Goal: Transaction & Acquisition: Purchase product/service

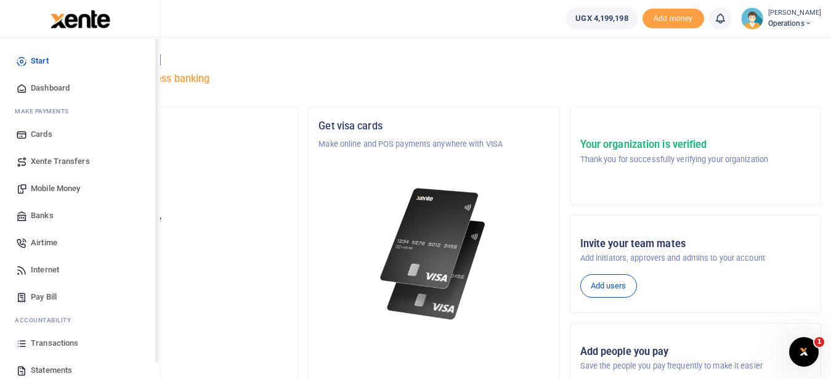
click at [53, 188] on span "Mobile Money" at bounding box center [55, 188] width 49 height 12
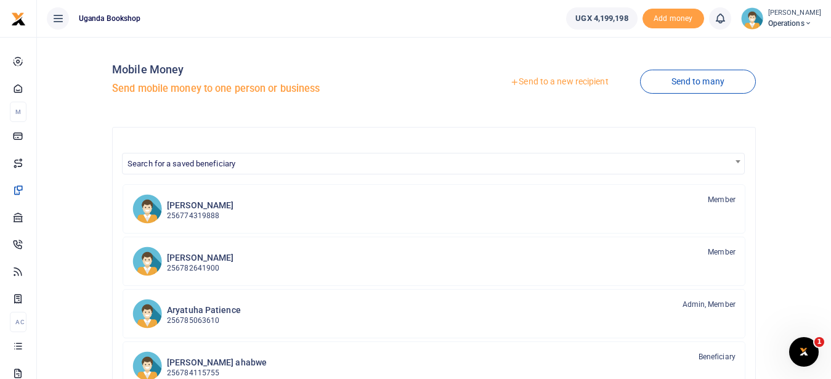
click at [564, 83] on link "Send to a new recipient" at bounding box center [559, 82] width 161 height 22
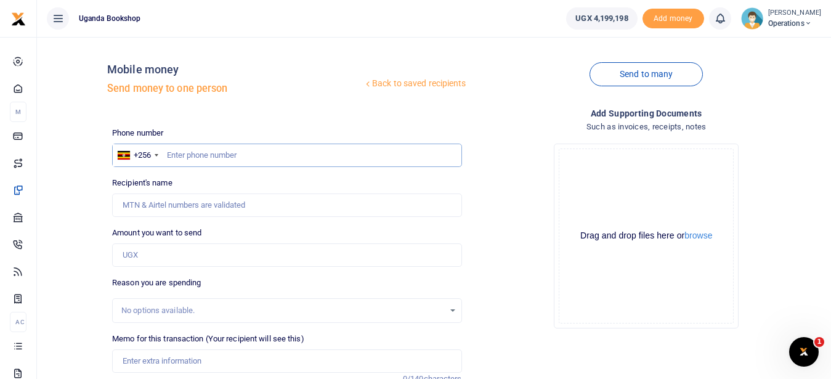
click at [210, 161] on input "text" at bounding box center [286, 155] width 349 height 23
type input "0751378485"
click at [172, 256] on input "Amount you want to send" at bounding box center [286, 254] width 349 height 23
type input "5"
type input "[PERSON_NAME]"
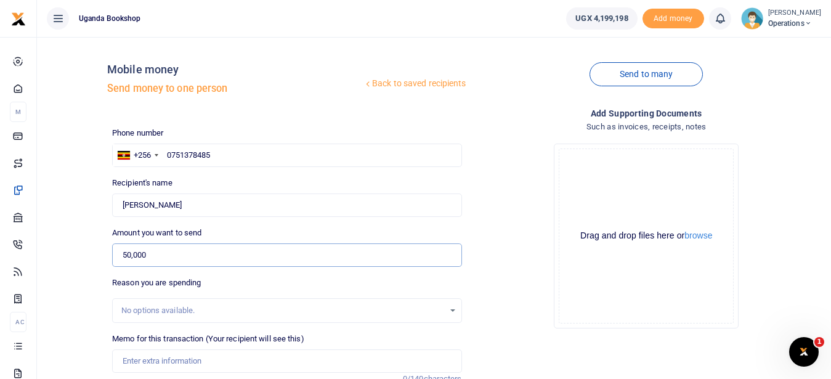
type input "50,000"
click at [182, 361] on input "Memo for this transaction (Your recipient will see this)" at bounding box center [286, 360] width 349 height 23
click at [224, 362] on input "Payment of casual labour to workers who have carried boxes o" at bounding box center [286, 360] width 349 height 23
click at [372, 357] on input "Payment of casual labour to three workers who have carried boxes o" at bounding box center [286, 360] width 349 height 23
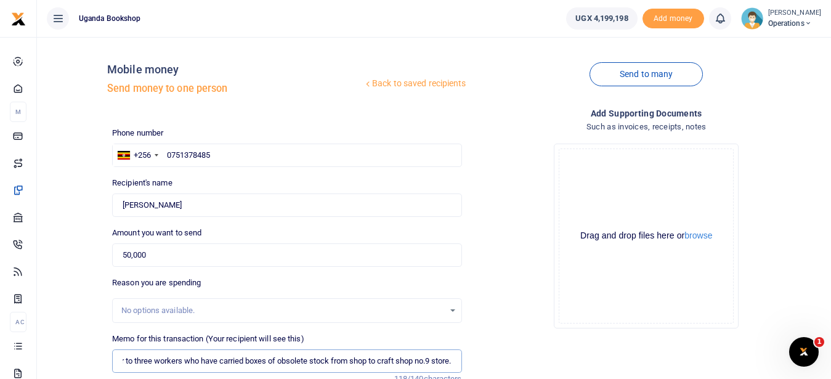
scroll to position [155, 0]
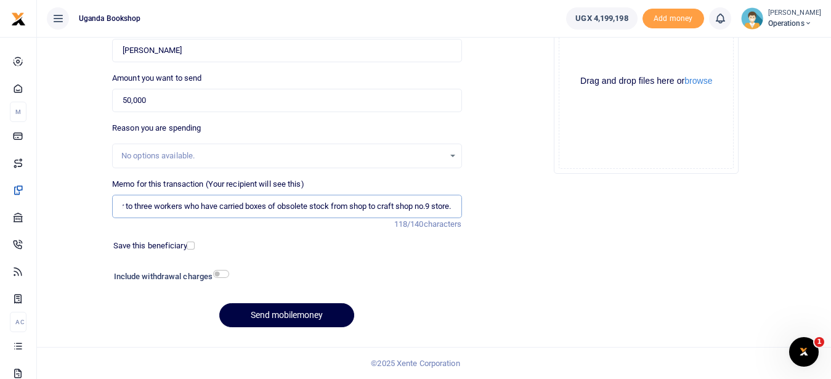
type input "Payment of casual labour to three workers who have carried boxes of obsolete st…"
drag, startPoint x: 217, startPoint y: 267, endPoint x: 229, endPoint y: 296, distance: 30.9
click at [224, 298] on div "Phone number +256 [GEOGRAPHIC_DATA] [PHONE_NUMBER] Phone is required. Recipient…" at bounding box center [286, 154] width 359 height 365
click at [222, 275] on input "checkbox" at bounding box center [221, 274] width 16 height 8
checkbox input "true"
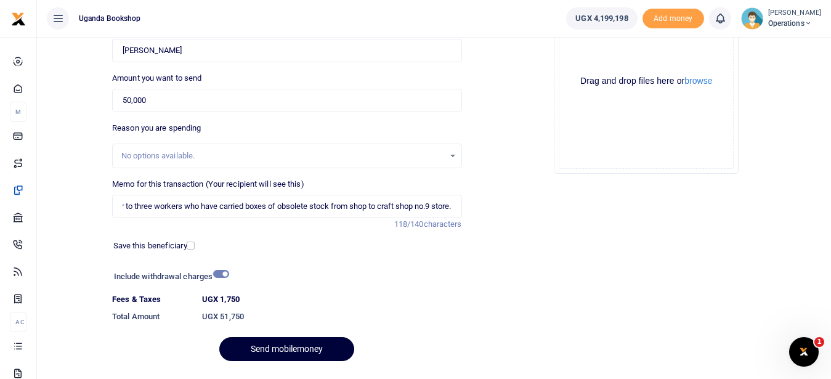
click at [285, 353] on button "Send mobilemoney" at bounding box center [286, 349] width 135 height 24
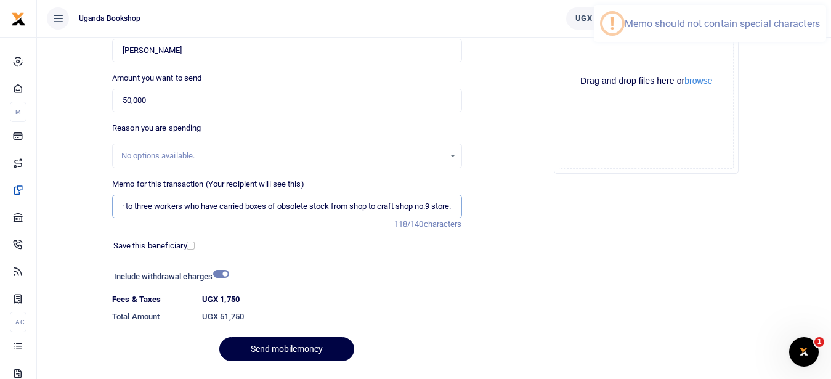
click at [424, 204] on input "Payment of casual labour to three workers who have carried boxes of obsolete st…" at bounding box center [286, 206] width 349 height 23
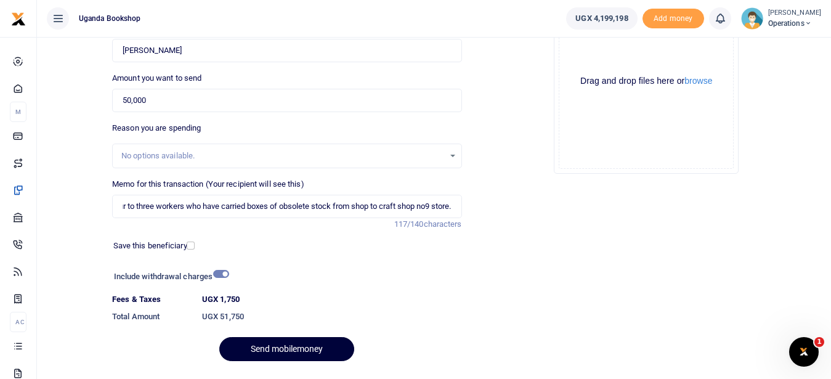
click at [272, 348] on button "Send mobilemoney" at bounding box center [286, 349] width 135 height 24
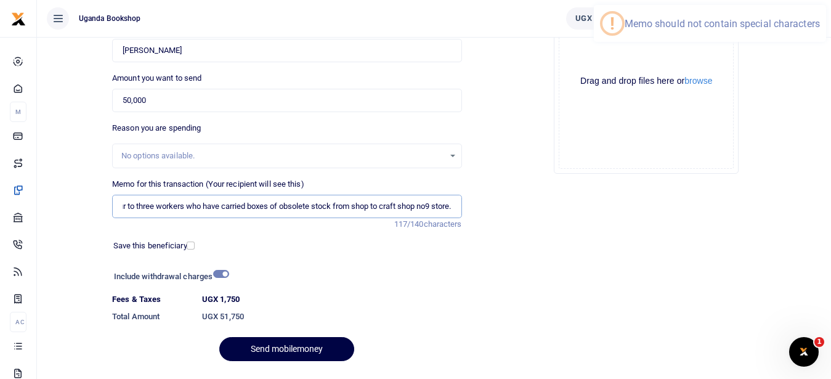
click at [453, 208] on input "Payment of casual labour to three workers who have carried boxes of obsolete st…" at bounding box center [286, 206] width 349 height 23
type input "Payment of casual labour to three workers who have carried boxes of obsolete st…"
click at [293, 345] on button "Send mobilemoney" at bounding box center [286, 349] width 135 height 24
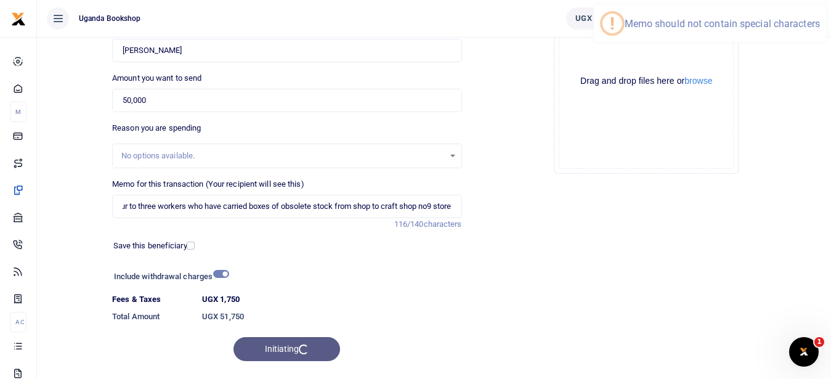
scroll to position [0, 87]
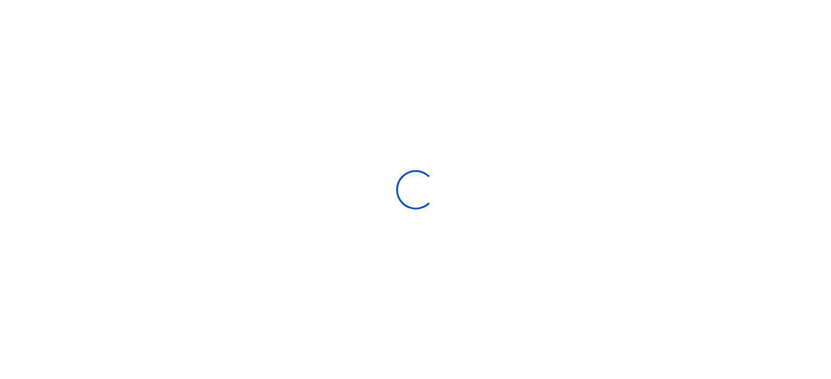
select select "Loading bundles"
select select
